Goal: Task Accomplishment & Management: Manage account settings

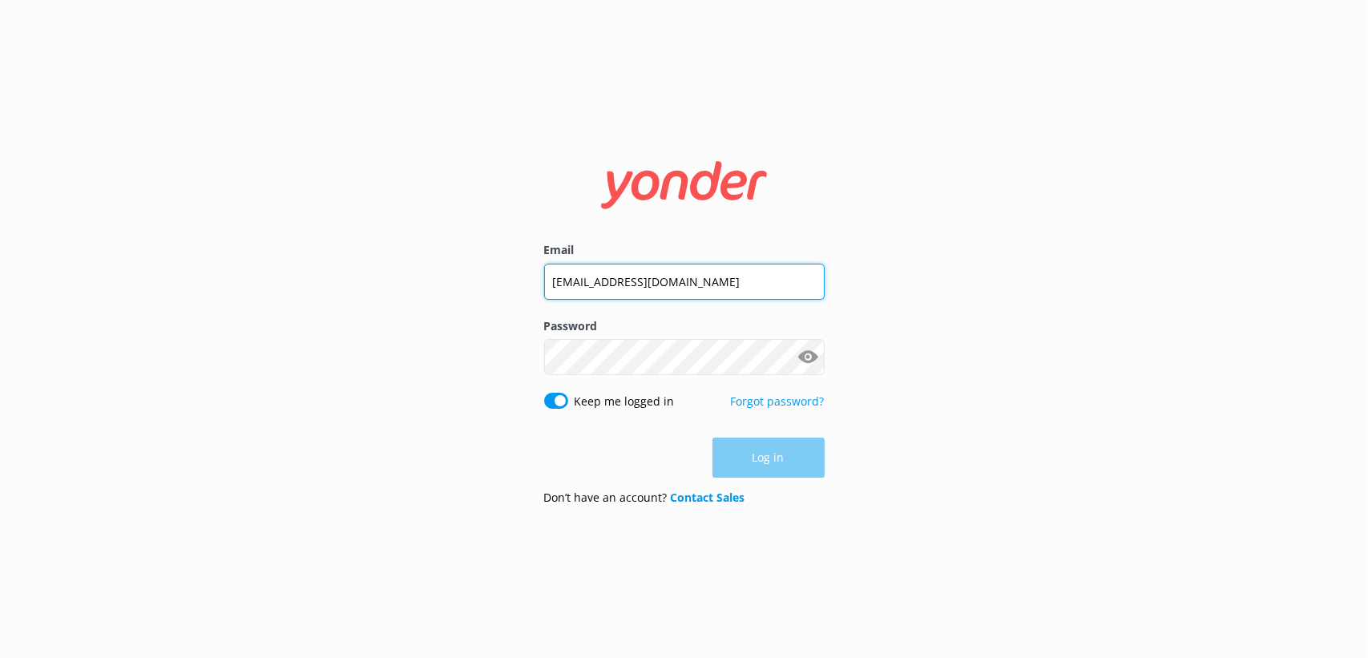
click at [638, 268] on input "[EMAIL_ADDRESS][DOMAIN_NAME]" at bounding box center [684, 282] width 281 height 36
click at [638, 268] on input "[EMAIL_ADDRESS][DOMAIN_NAME]" at bounding box center [684, 281] width 281 height 36
click at [644, 285] on input "[EMAIL_ADDRESS][DOMAIN_NAME]" at bounding box center [684, 281] width 281 height 36
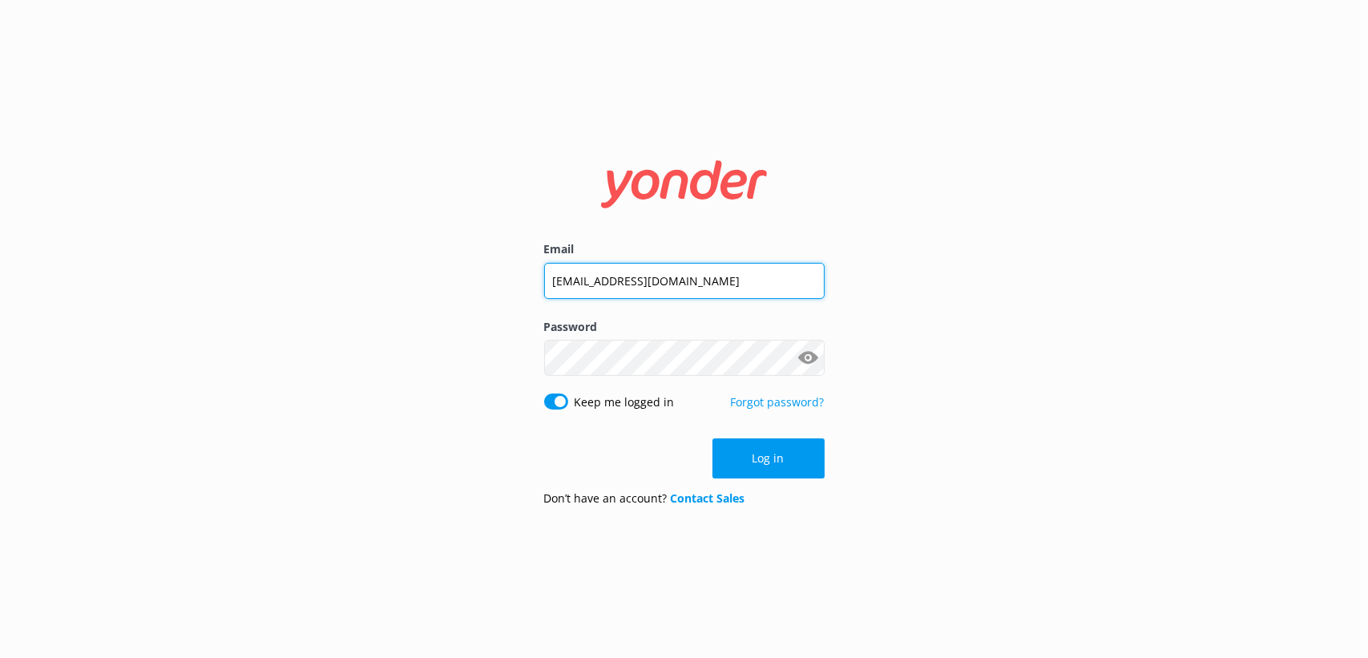
click at [644, 285] on input "[EMAIL_ADDRESS][DOMAIN_NAME]" at bounding box center [684, 281] width 281 height 36
type input "[EMAIL_ADDRESS][DOMAIN_NAME]"
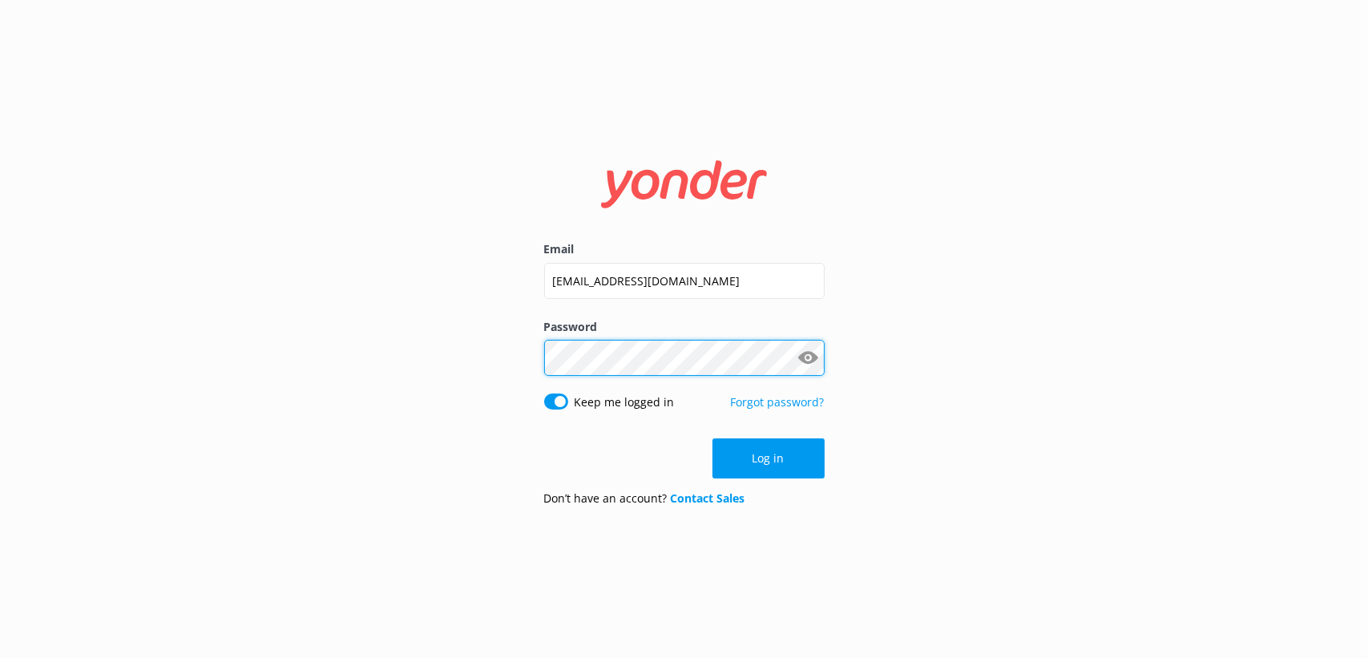
click button "Log in" at bounding box center [769, 458] width 112 height 40
